Goal: Task Accomplishment & Management: Complete application form

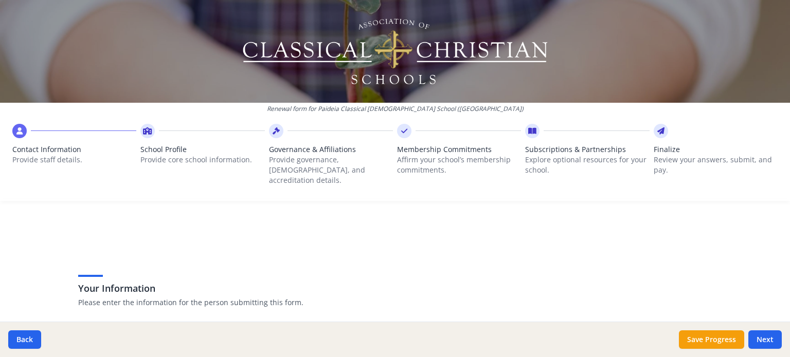
click at [457, 245] on div "Your Information Please enter the information for the person submitting this fo…" at bounding box center [395, 277] width 634 height 87
click at [195, 259] on div "Your Information Please enter the information for the person submitting this fo…" at bounding box center [395, 290] width 634 height 63
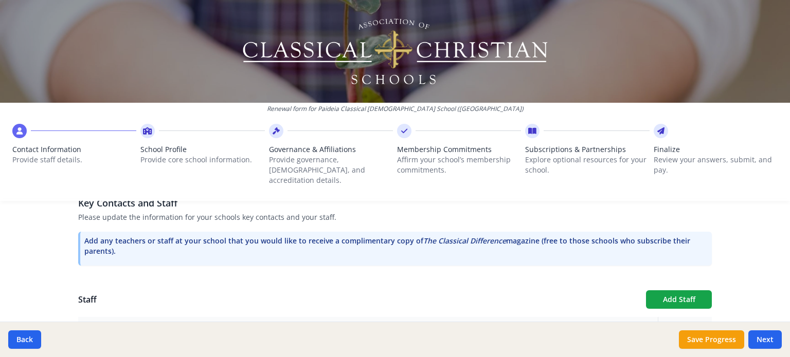
scroll to position [195, 0]
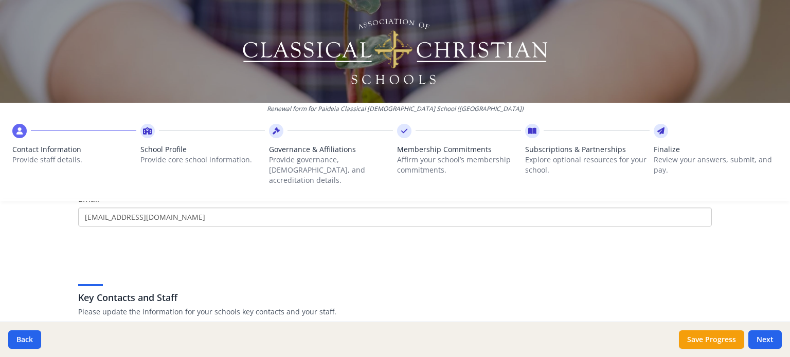
click at [476, 42] on img at bounding box center [395, 51] width 308 height 72
click at [759, 338] on button "Next" at bounding box center [764, 340] width 33 height 19
type input "[PHONE_NUMBER]"
type input "4"
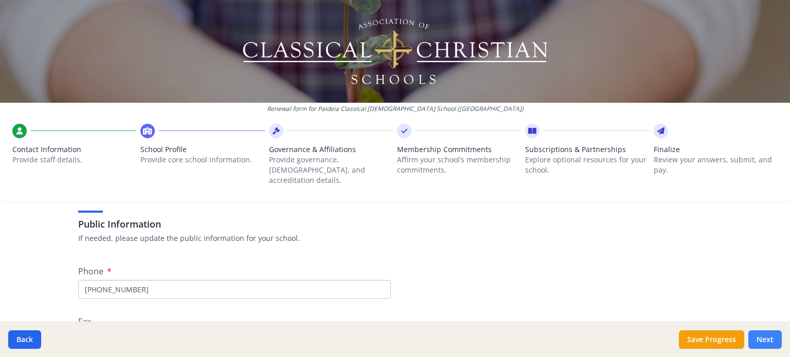
click at [761, 339] on button "Next" at bounding box center [764, 340] width 33 height 19
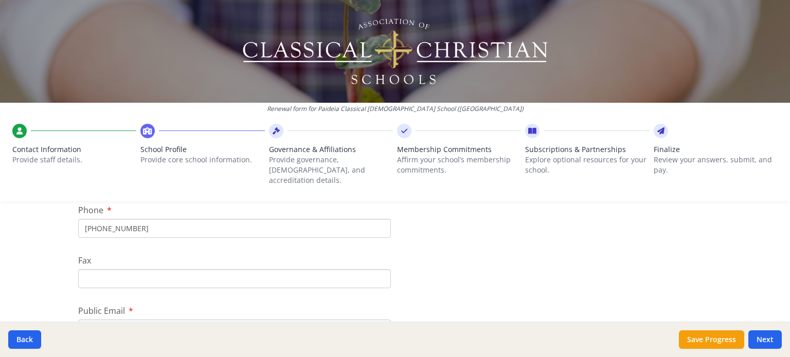
scroll to position [257, 0]
drag, startPoint x: 22, startPoint y: 339, endPoint x: 27, endPoint y: 332, distance: 8.6
click at [22, 339] on button "Back" at bounding box center [24, 340] width 33 height 19
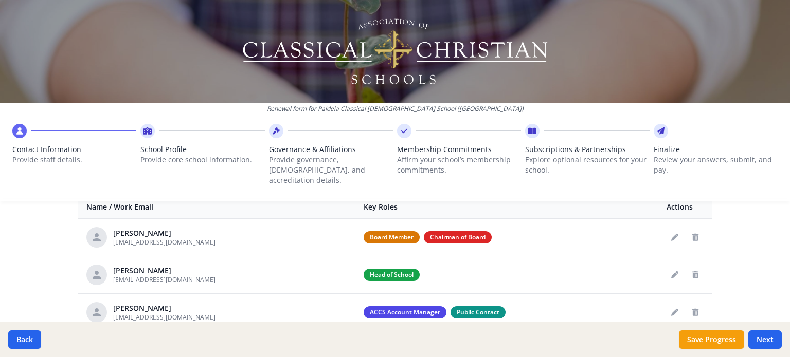
scroll to position [453, 0]
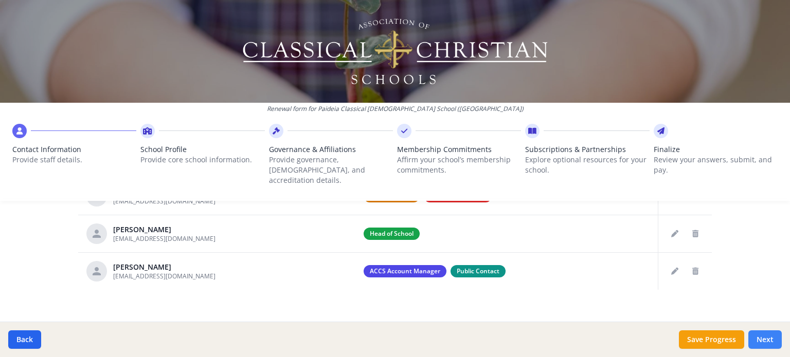
click at [768, 341] on button "Next" at bounding box center [764, 340] width 33 height 19
type input "[PHONE_NUMBER]"
type input "4"
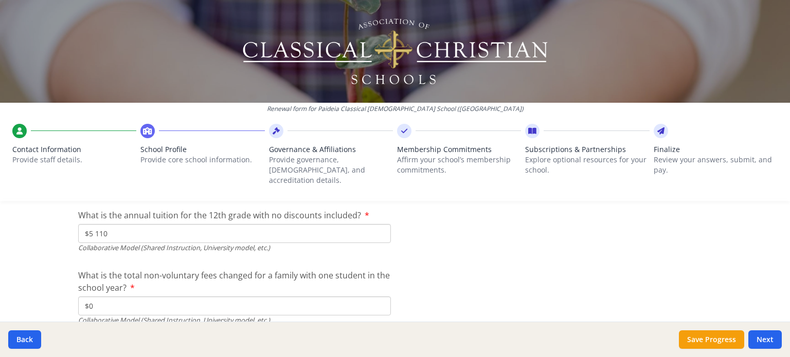
scroll to position [3533, 0]
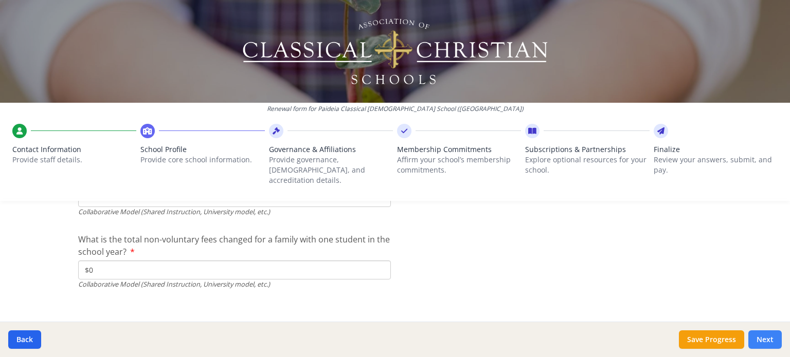
click at [766, 340] on button "Next" at bounding box center [764, 340] width 33 height 19
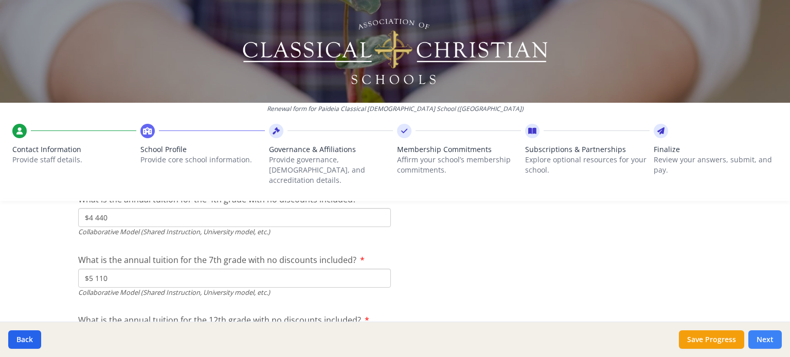
scroll to position [3656, 0]
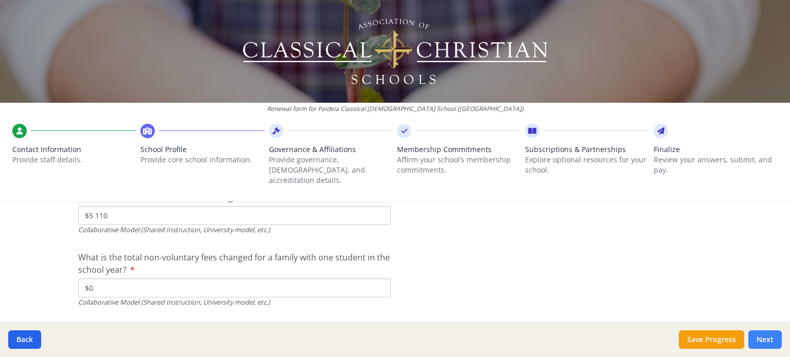
click at [770, 340] on button "Next" at bounding box center [764, 340] width 33 height 19
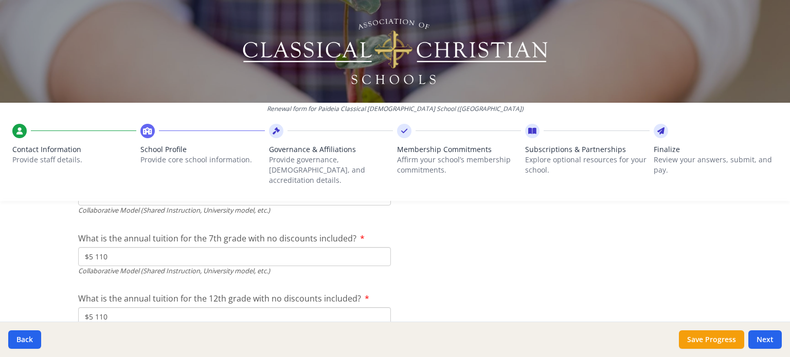
scroll to position [3450, 0]
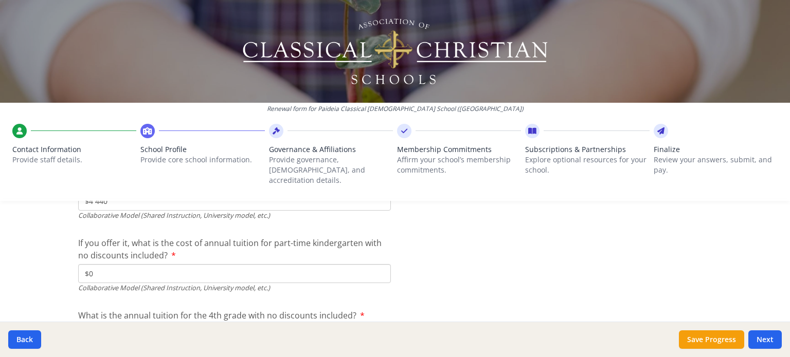
scroll to position [3398, 0]
click at [99, 265] on input "$0" at bounding box center [234, 274] width 313 height 19
type input "$4 440"
click at [264, 238] on span "If you offer it, what is the cost of annual tuition for part-time kindergarten …" at bounding box center [229, 250] width 303 height 24
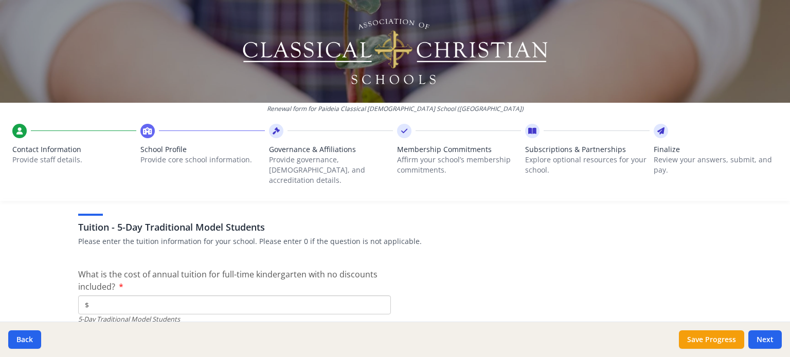
scroll to position [2772, 0]
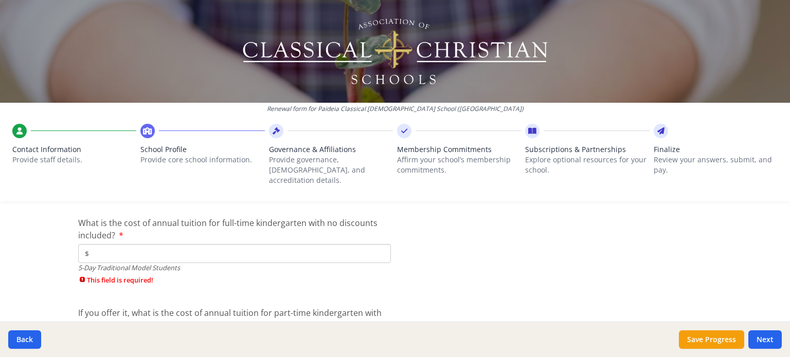
click at [130, 244] on input "$" at bounding box center [234, 253] width 313 height 19
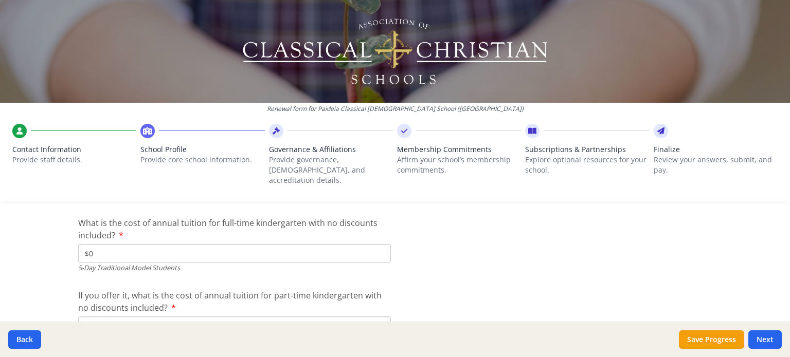
type input "$0"
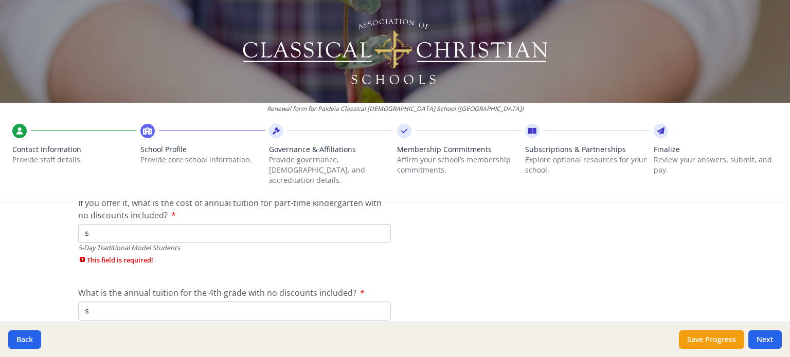
scroll to position [2874, 0]
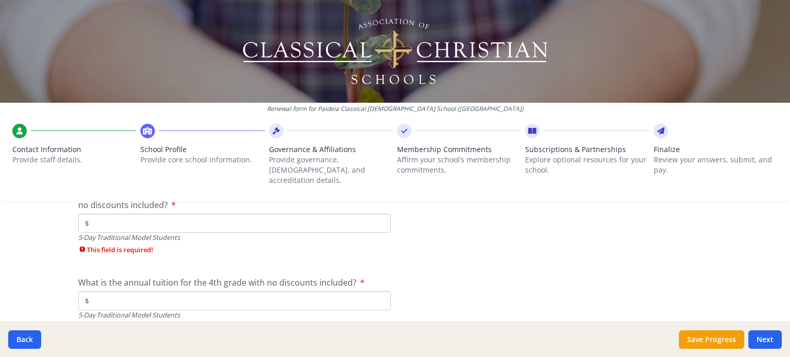
click at [146, 214] on input "$" at bounding box center [234, 223] width 313 height 19
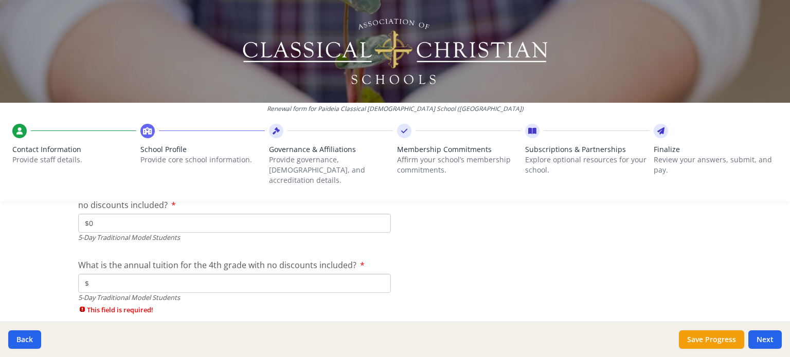
type input "$0"
click at [173, 274] on input "$" at bounding box center [234, 283] width 313 height 19
type input "$0"
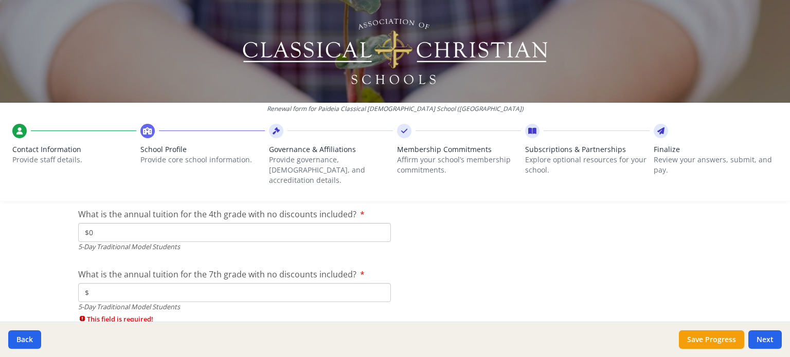
scroll to position [2926, 0]
click at [193, 283] on input "$" at bounding box center [234, 292] width 313 height 19
type input "$0"
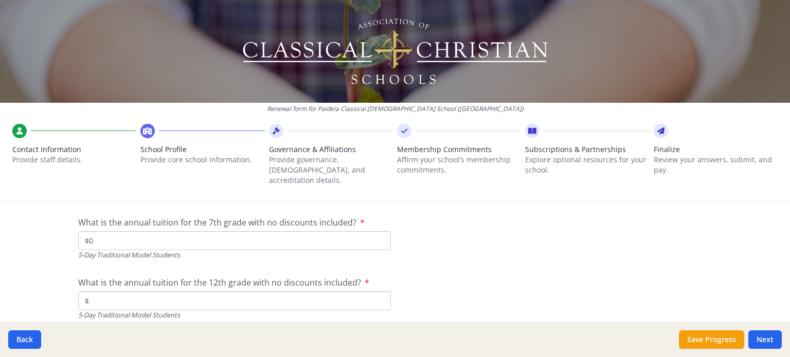
scroll to position [3029, 0]
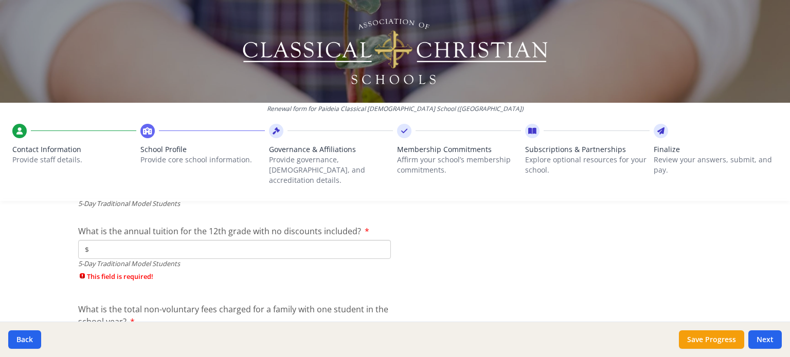
click at [161, 241] on input "$" at bounding box center [234, 249] width 313 height 19
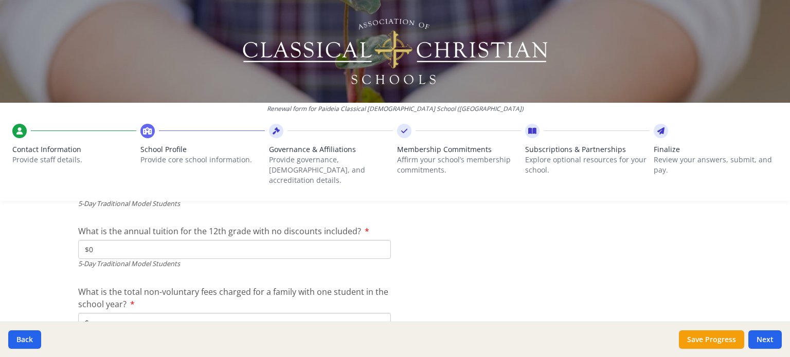
type input "$0"
drag, startPoint x: 459, startPoint y: 243, endPoint x: 465, endPoint y: 243, distance: 5.7
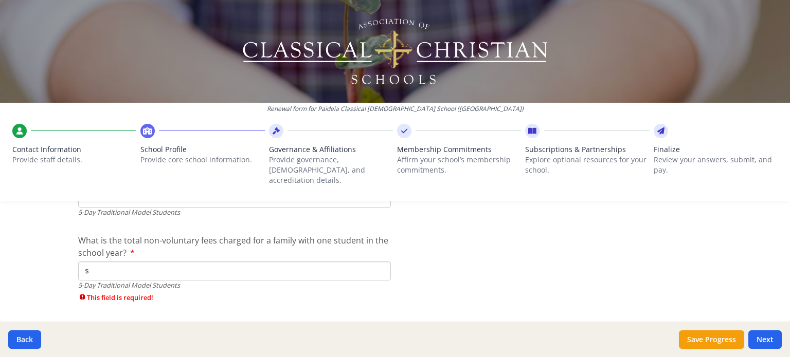
click at [268, 262] on input "$" at bounding box center [234, 271] width 313 height 19
type input "$0"
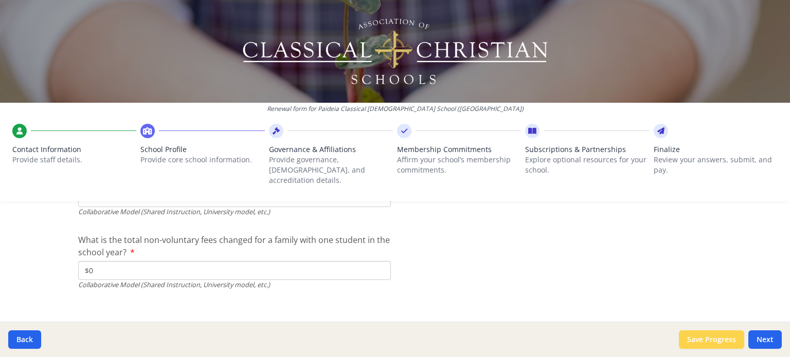
click at [725, 337] on button "Save Progress" at bounding box center [711, 340] width 65 height 19
type input "0"
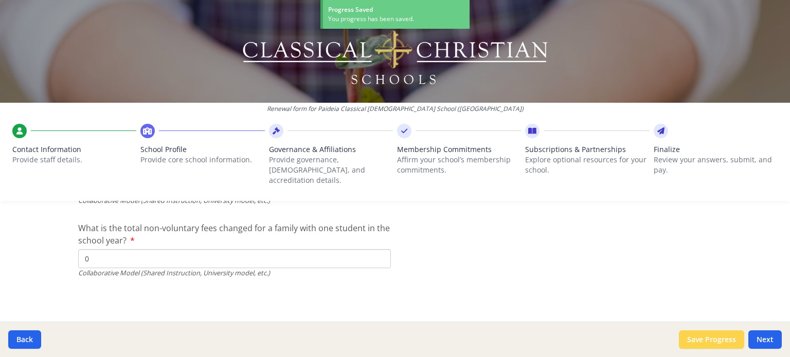
scroll to position [3533, 0]
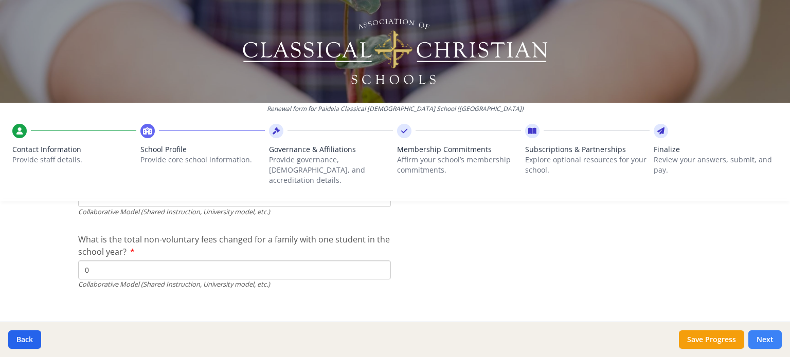
click at [769, 340] on button "Next" at bounding box center [764, 340] width 33 height 19
click at [767, 338] on button "Next" at bounding box center [764, 340] width 33 height 19
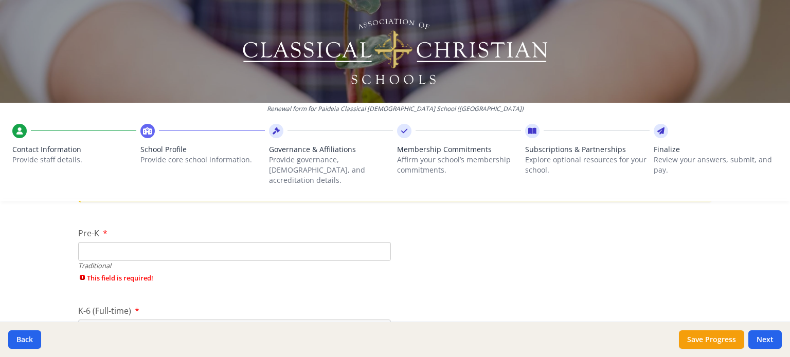
scroll to position [2160, 0]
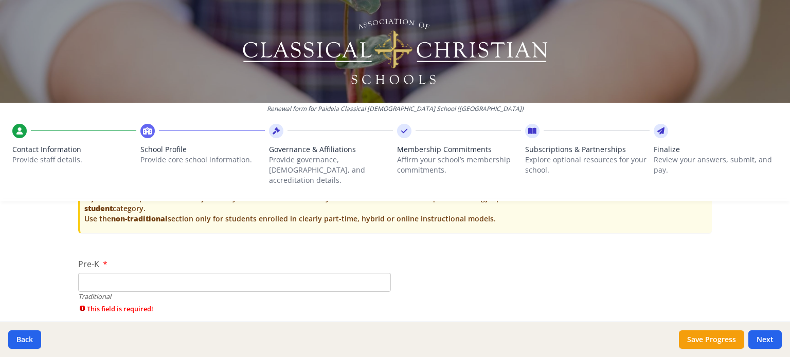
click at [168, 273] on input "Pre-K" at bounding box center [234, 282] width 313 height 19
type input "0"
click at [765, 336] on button "Next" at bounding box center [764, 340] width 33 height 19
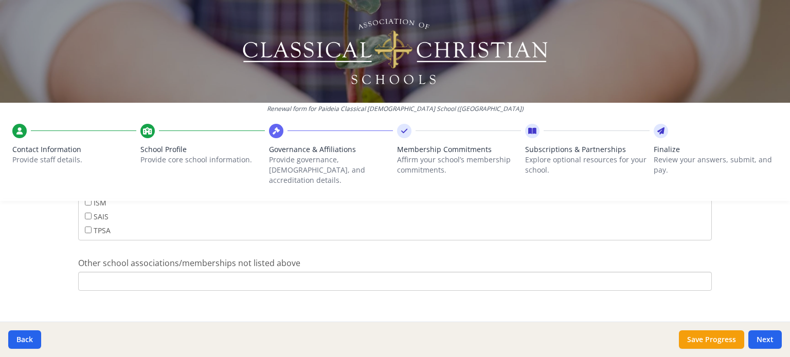
scroll to position [721, 0]
click at [774, 341] on button "Next" at bounding box center [764, 340] width 33 height 19
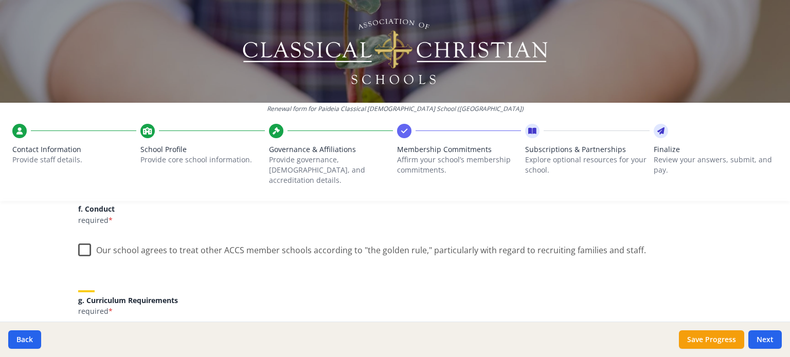
scroll to position [671, 0]
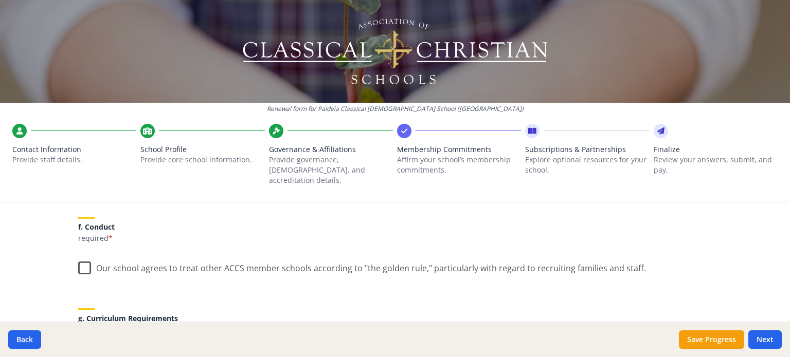
click at [78, 256] on label "Our school agrees to treat other ACCS member schools according to "the golden r…" at bounding box center [362, 266] width 568 height 22
click at [0, 0] on input "Our school agrees to treat other ACCS member schools according to "the golden r…" at bounding box center [0, 0] width 0 height 0
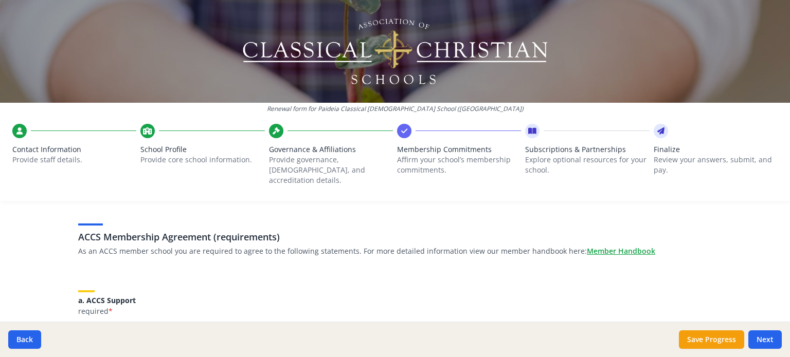
scroll to position [103, 0]
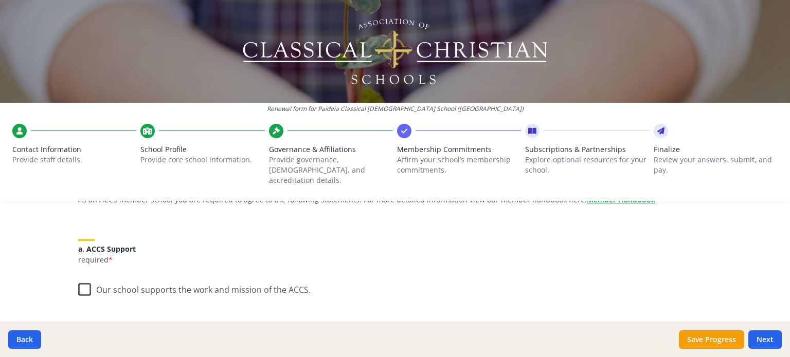
click at [78, 277] on label "Our school supports the work and mission of the ACCS." at bounding box center [194, 288] width 232 height 22
click at [0, 0] on input "Our school supports the work and mission of the ACCS." at bounding box center [0, 0] width 0 height 0
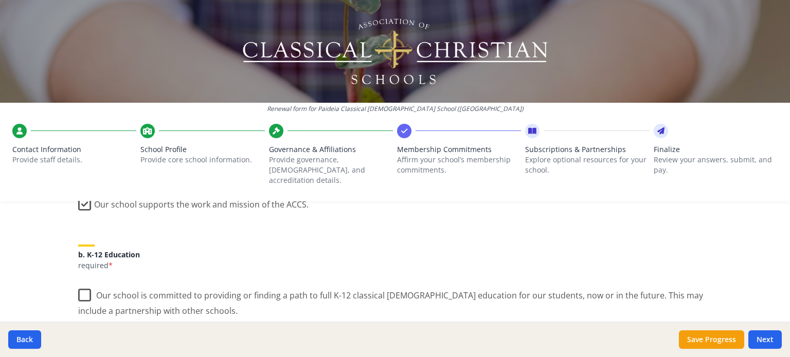
scroll to position [206, 0]
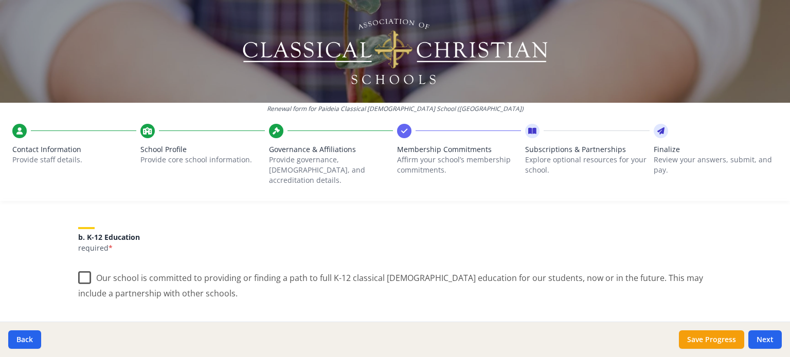
drag, startPoint x: 78, startPoint y: 265, endPoint x: 186, endPoint y: 264, distance: 107.5
click at [78, 265] on label "Our school is committed to providing or finding a path to full K-12 classical […" at bounding box center [395, 282] width 634 height 34
click at [0, 0] on input "Our school is committed to providing or finding a path to full K-12 classical […" at bounding box center [0, 0] width 0 height 0
click at [232, 265] on label "Our school is committed to providing or finding a path to full K-12 classical […" at bounding box center [395, 282] width 634 height 34
click at [0, 0] on input "Our school is committed to providing or finding a path to full K-12 classical […" at bounding box center [0, 0] width 0 height 0
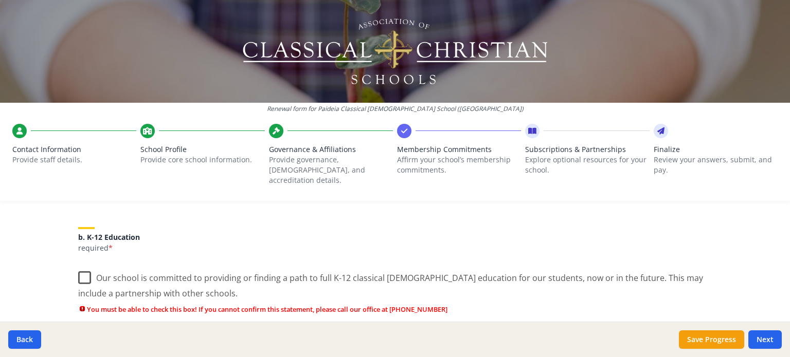
drag, startPoint x: 84, startPoint y: 267, endPoint x: 99, endPoint y: 267, distance: 14.9
click at [84, 267] on label "Our school is committed to providing or finding a path to full K-12 classical […" at bounding box center [395, 282] width 634 height 34
click at [0, 0] on input "Our school is committed to providing or finding a path to full K-12 classical […" at bounding box center [0, 0] width 0 height 0
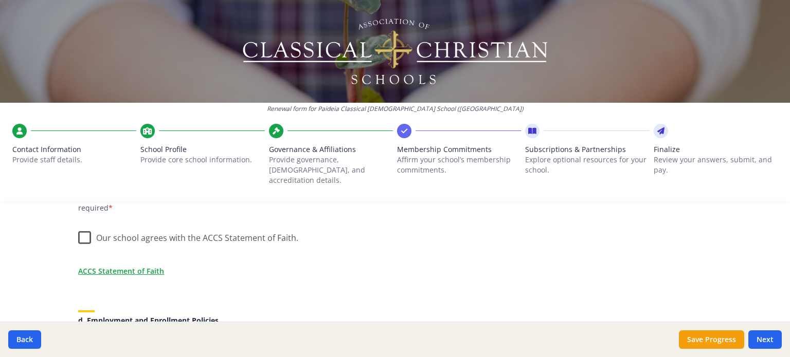
scroll to position [360, 0]
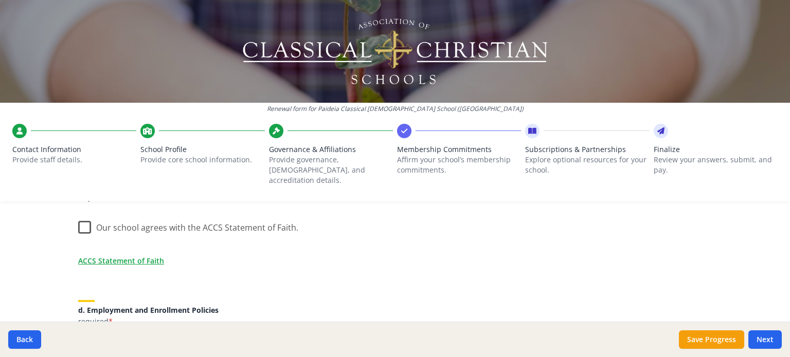
drag, startPoint x: 79, startPoint y: 216, endPoint x: 105, endPoint y: 220, distance: 26.4
click at [79, 216] on label "Our school agrees with the ACCS Statement of Faith." at bounding box center [188, 225] width 220 height 22
click at [0, 0] on input "Our school agrees with the ACCS Statement of Faith." at bounding box center [0, 0] width 0 height 0
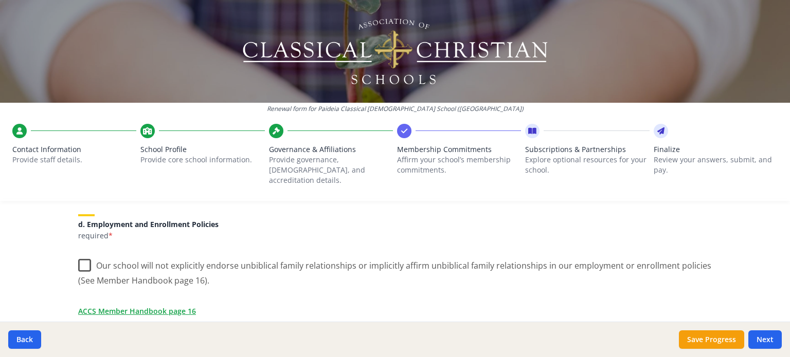
scroll to position [463, 0]
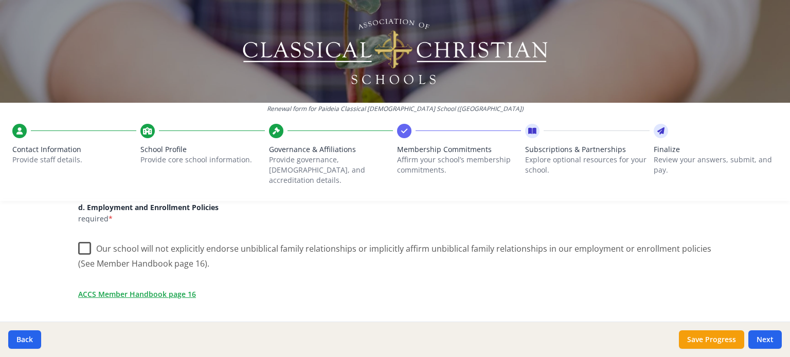
drag, startPoint x: 82, startPoint y: 238, endPoint x: 91, endPoint y: 239, distance: 8.3
click at [88, 239] on label "Our school will not explicitly endorse unbiblical family relationships or impli…" at bounding box center [395, 253] width 634 height 34
click at [0, 0] on input "Our school will not explicitly endorse unbiblical family relationships or impli…" at bounding box center [0, 0] width 0 height 0
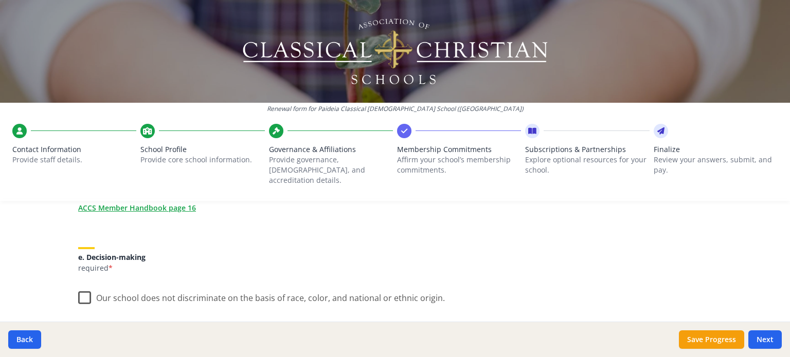
scroll to position [566, 0]
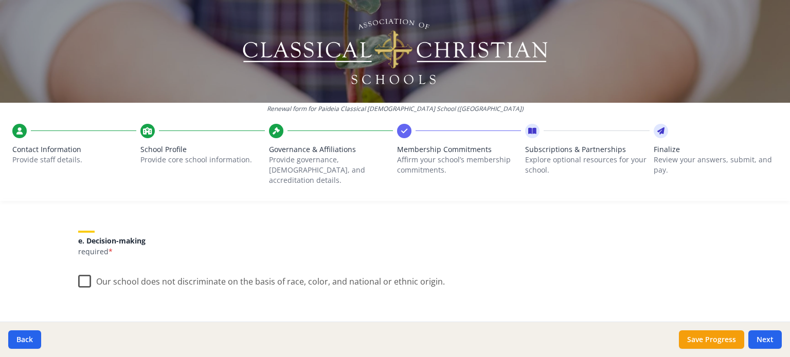
click at [85, 269] on label "Our school does not discriminate on the basis of race, color, and national or e…" at bounding box center [261, 279] width 367 height 22
click at [0, 0] on input "Our school does not discriminate on the basis of race, color, and national or e…" at bounding box center [0, 0] width 0 height 0
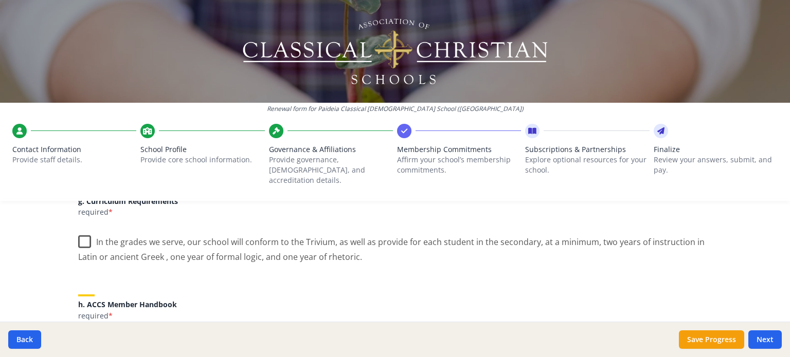
scroll to position [823, 0]
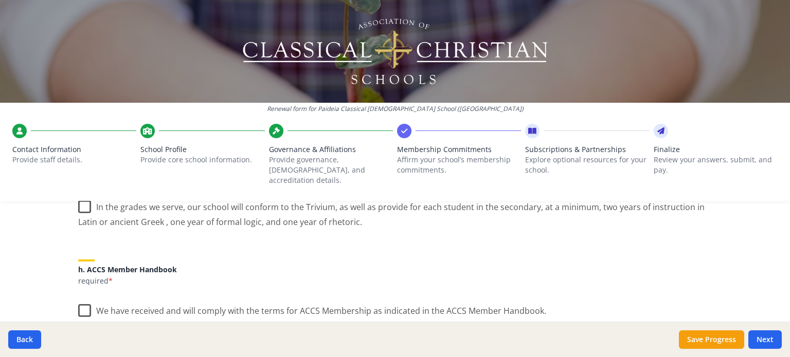
drag, startPoint x: 82, startPoint y: 199, endPoint x: 87, endPoint y: 200, distance: 5.2
click at [82, 198] on div "Renewal form for Paideia Classical [DEMOGRAPHIC_DATA] School ([GEOGRAPHIC_DATA]…" at bounding box center [395, 178] width 790 height 357
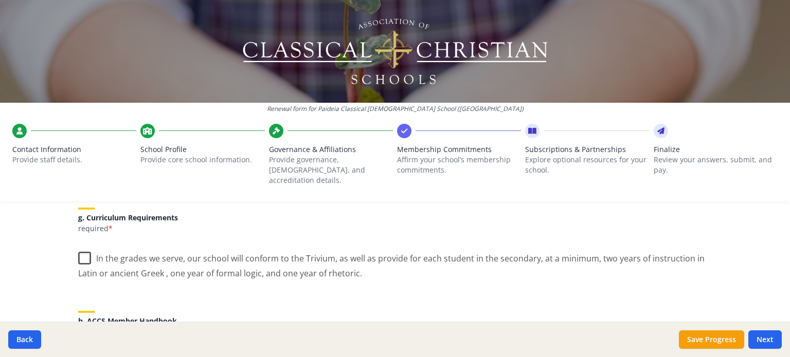
click at [80, 247] on label "In the grades we serve, our school will conform to the Trivium, as well as prov…" at bounding box center [395, 262] width 634 height 34
click at [0, 0] on input "In the grades we serve, our school will conform to the Trivium, as well as prov…" at bounding box center [0, 0] width 0 height 0
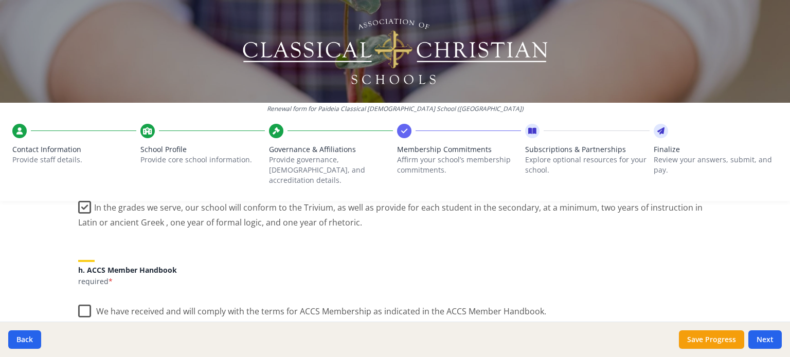
scroll to position [823, 0]
click at [79, 299] on label "We have received and will comply with the terms for ACCS Membership as indicate…" at bounding box center [312, 309] width 468 height 22
click at [0, 0] on input "We have received and will comply with the terms for ACCS Membership as indicate…" at bounding box center [0, 0] width 0 height 0
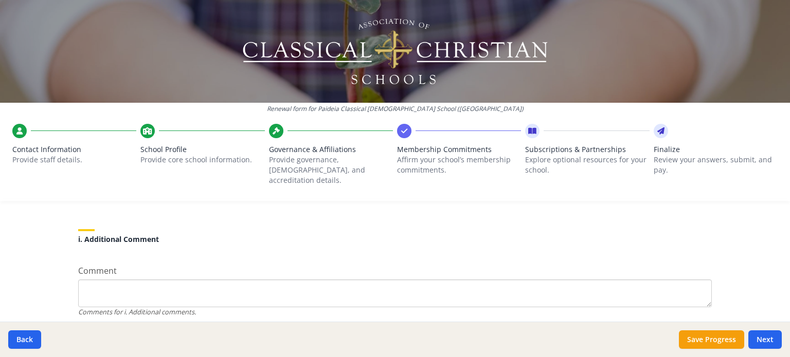
scroll to position [1005, 0]
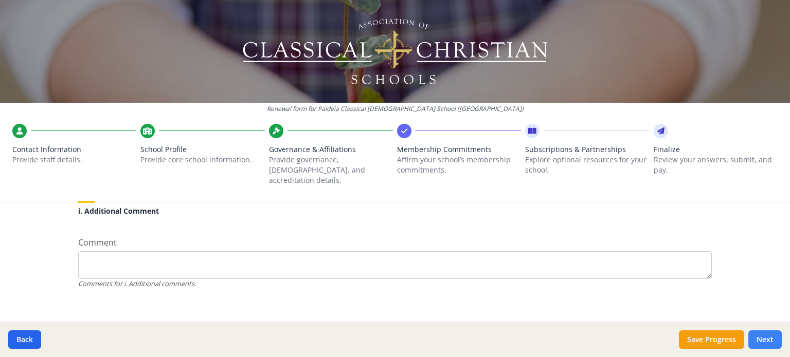
click at [759, 338] on button "Next" at bounding box center [764, 340] width 33 height 19
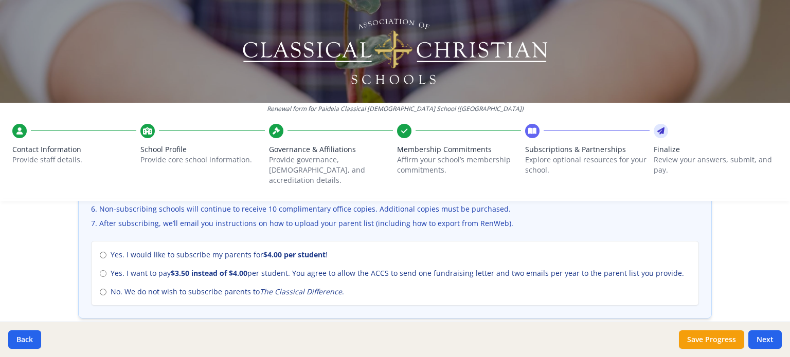
scroll to position [463, 0]
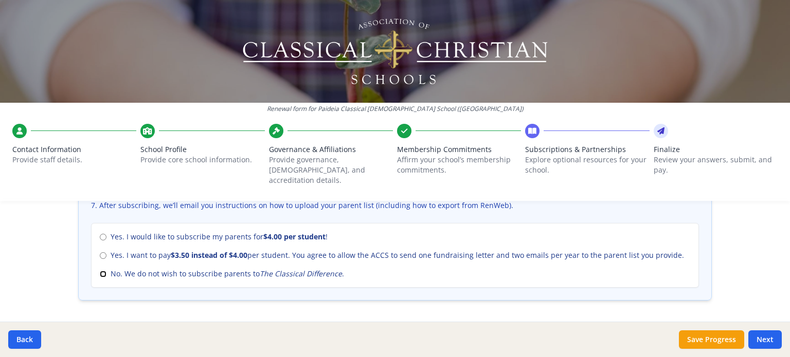
drag, startPoint x: 97, startPoint y: 264, endPoint x: 120, endPoint y: 263, distance: 22.6
click at [100, 271] on input "No. We do not wish to subscribe parents to The Classical Difference ." at bounding box center [103, 274] width 7 height 7
radio input "true"
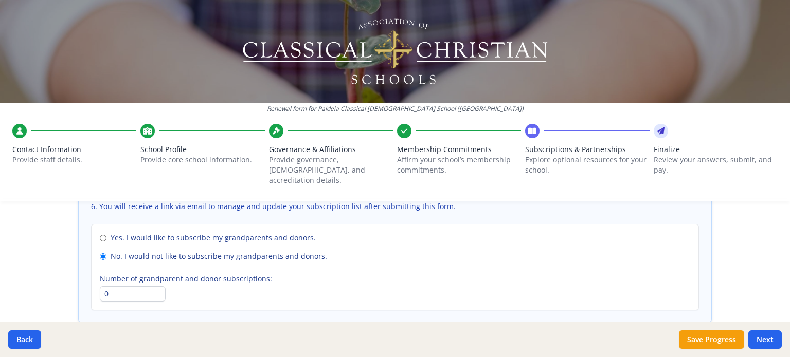
scroll to position [816, 0]
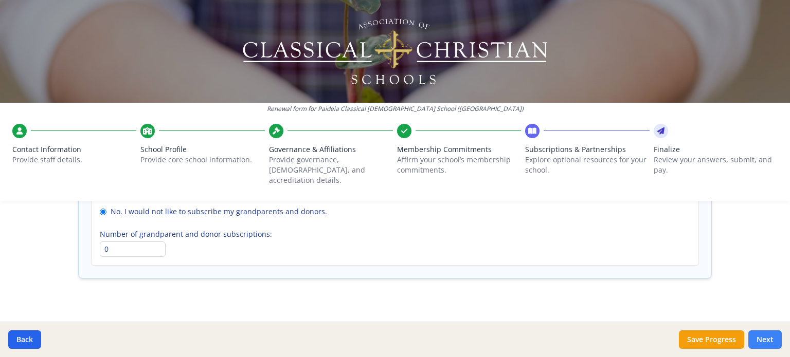
click at [765, 339] on button "Next" at bounding box center [764, 340] width 33 height 19
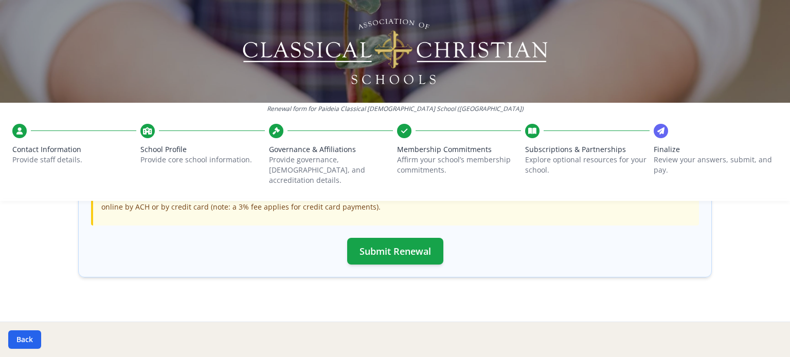
scroll to position [383, 0]
click at [410, 242] on button "Submit Renewal" at bounding box center [395, 251] width 96 height 27
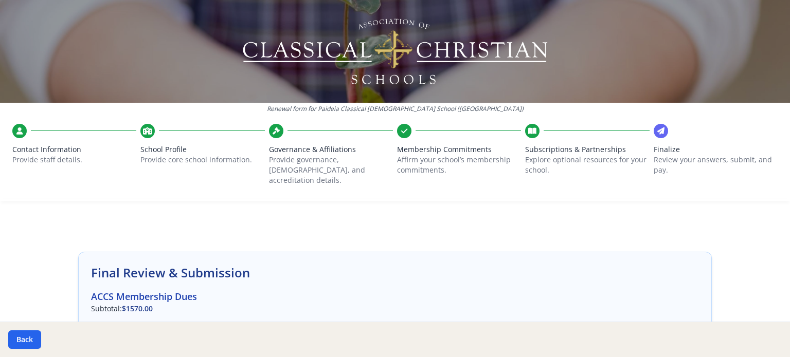
scroll to position [0, 0]
